Goal: Check status: Check status

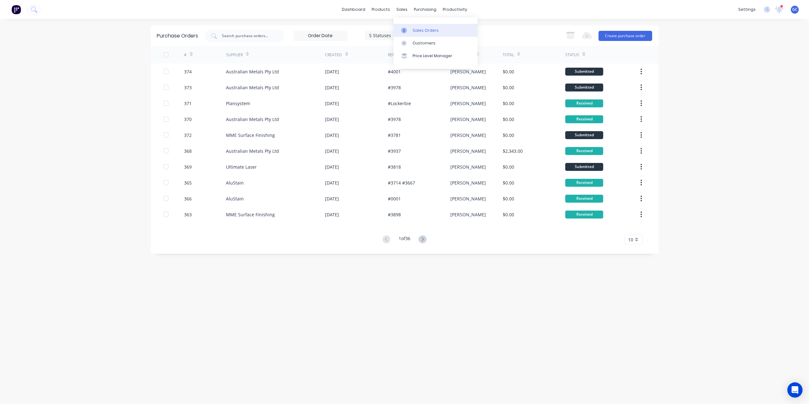
drag, startPoint x: 421, startPoint y: 26, endPoint x: 397, endPoint y: 32, distance: 24.3
click at [421, 26] on link "Sales Orders" at bounding box center [435, 30] width 84 height 13
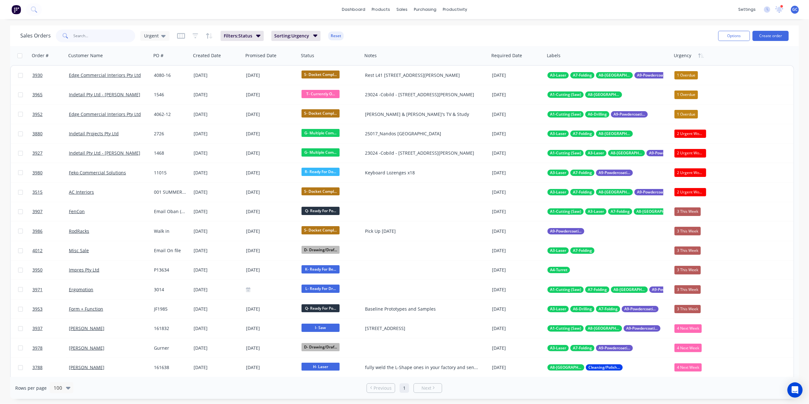
click at [112, 36] on input "text" at bounding box center [105, 36] width 62 height 13
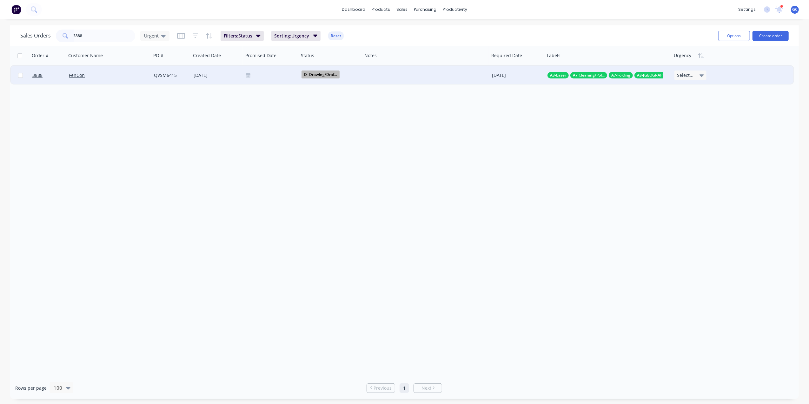
click at [323, 73] on span "D- Drawing/Draf..." at bounding box center [320, 74] width 38 height 8
click at [320, 146] on span "H- Laser" at bounding box center [312, 146] width 17 height 6
click at [102, 36] on input "3888" at bounding box center [105, 36] width 62 height 13
type input "3"
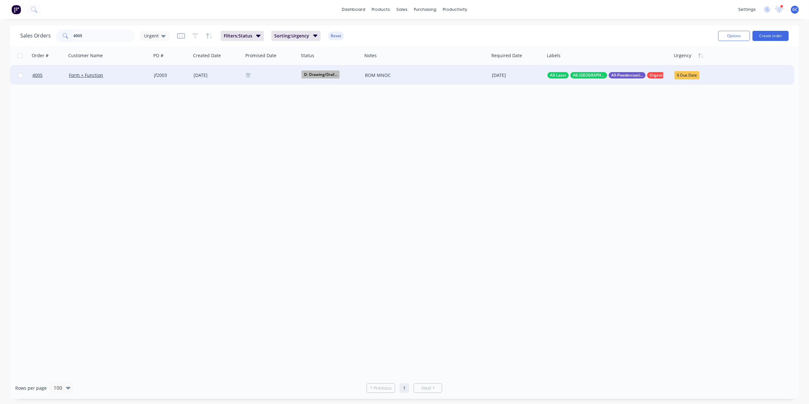
click at [332, 76] on span "D- Drawing/Draf..." at bounding box center [320, 74] width 38 height 8
click at [345, 134] on span "G- Multiple Component Jobs In Production" at bounding box center [349, 135] width 90 height 6
click at [109, 34] on input "4005" at bounding box center [105, 36] width 62 height 13
type input "4"
type input "3998"
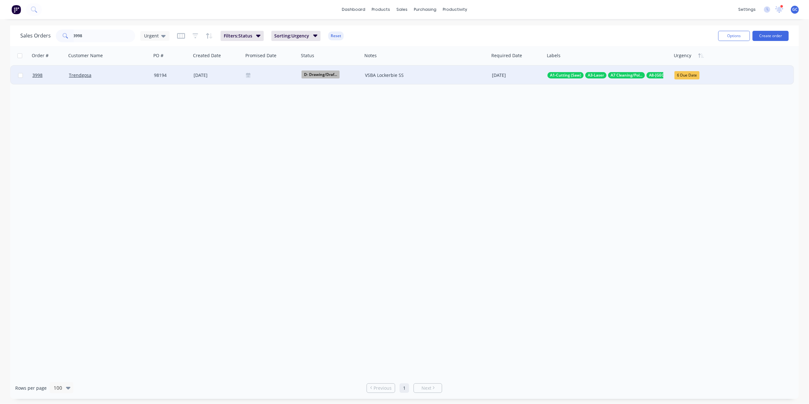
click at [315, 75] on span "D- Drawing/Draf..." at bounding box center [320, 74] width 38 height 8
click at [340, 136] on span "G- Multiple Component Jobs In Production" at bounding box center [349, 135] width 90 height 6
click at [93, 34] on input "3998" at bounding box center [105, 36] width 62 height 13
click at [317, 72] on span "G- Multiple Com..." at bounding box center [320, 74] width 38 height 8
click at [240, 112] on div "Order # Customer Name PO # Created Date Promised Date Status Notes Required Dat…" at bounding box center [404, 211] width 789 height 331
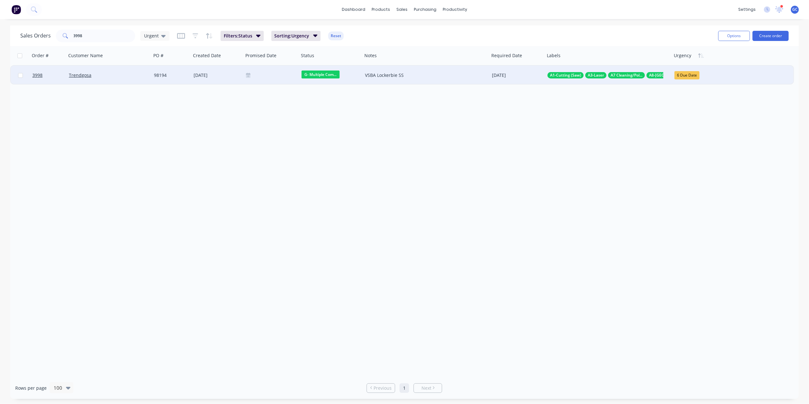
click at [125, 75] on div "Trendgosa" at bounding box center [107, 75] width 76 height 6
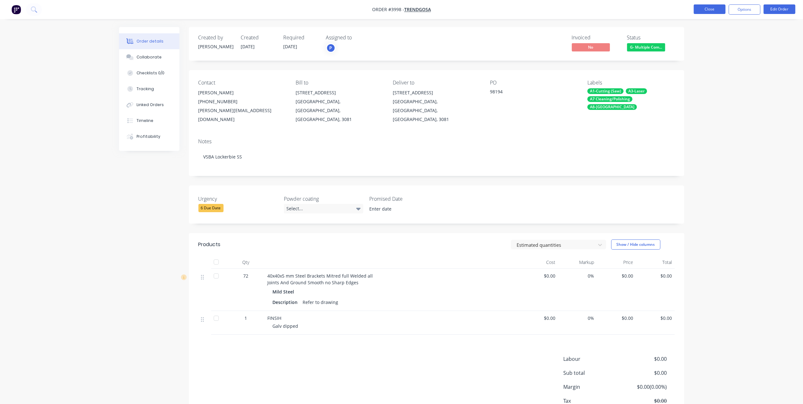
click at [717, 10] on button "Close" at bounding box center [709, 9] width 32 height 10
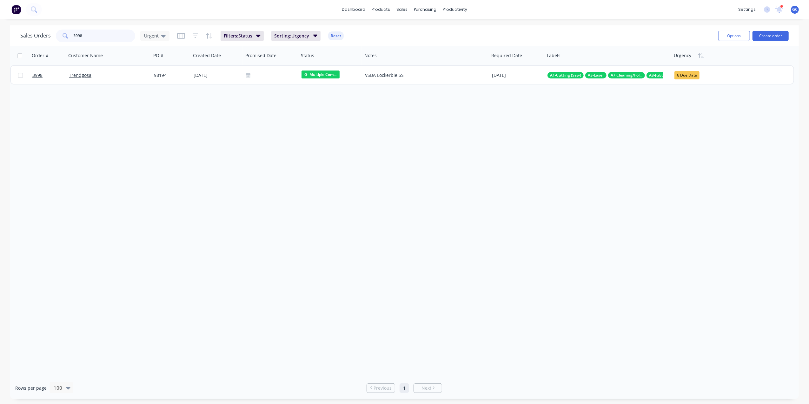
drag, startPoint x: 90, startPoint y: 38, endPoint x: 16, endPoint y: 35, distance: 75.0
click at [17, 39] on div "Sales Orders 3998 Urgent Filters: Status Sorting: Urgency Reset Options Create …" at bounding box center [404, 35] width 789 height 21
